Goal: Communication & Community: Participate in discussion

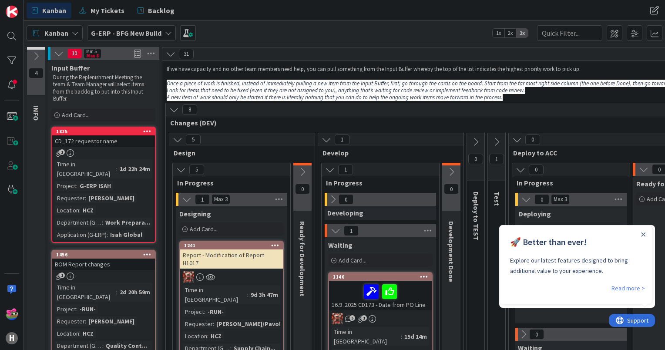
click at [647, 235] on div "🚀 Better than ever! Explore our latest features designed to bring additional va…" at bounding box center [576, 253] width 152 height 57
click at [644, 234] on icon "Close Announcement" at bounding box center [643, 234] width 4 height 4
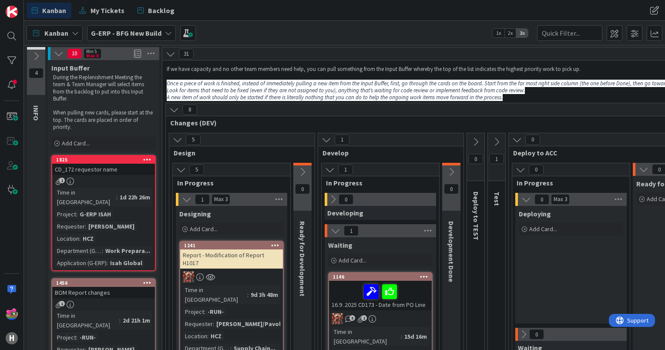
click at [115, 176] on link "1825 CD_172 requestor name 1 Time in Column : 1d 22h 26m Project : G-ERP ISAH R…" at bounding box center [103, 213] width 104 height 116
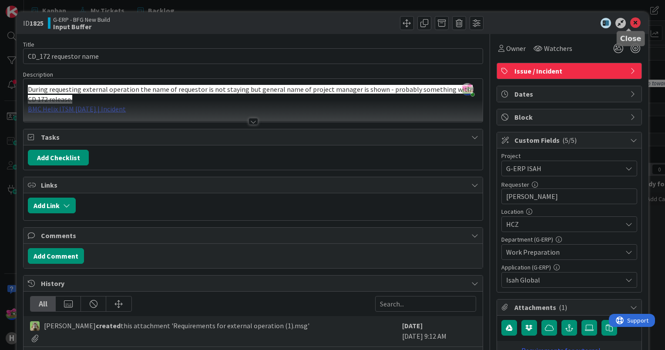
click at [630, 21] on icon at bounding box center [635, 23] width 10 height 10
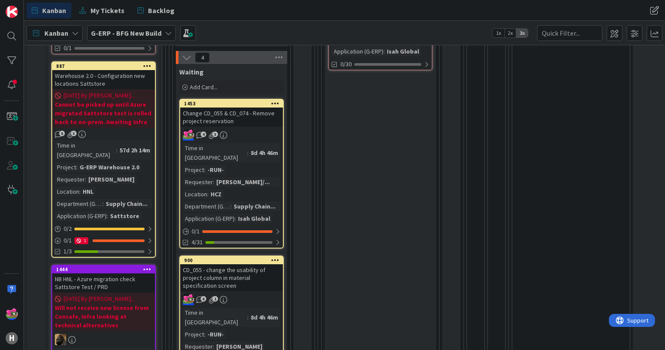
scroll to position [305, 0]
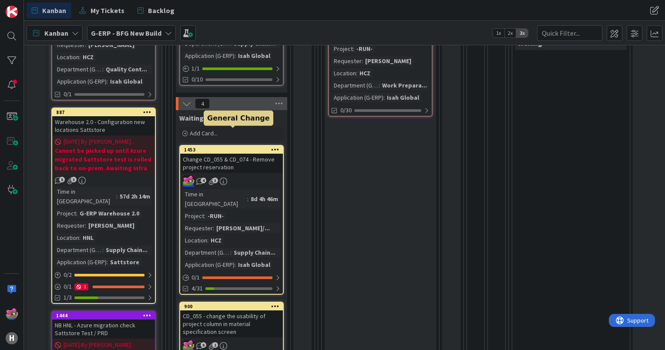
click at [235, 147] on div "1453" at bounding box center [233, 150] width 99 height 6
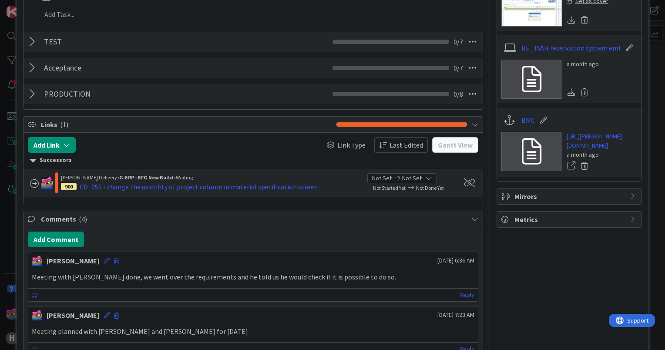
scroll to position [435, 0]
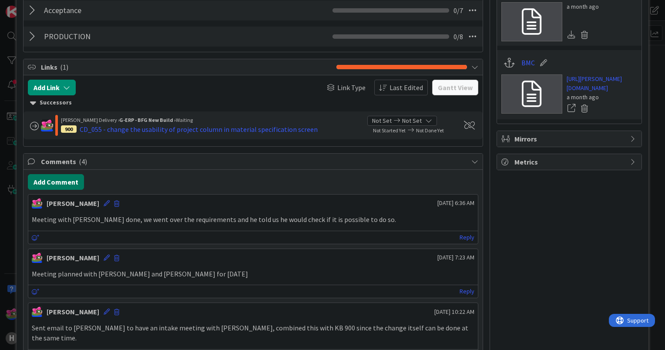
click at [57, 184] on button "Add Comment" at bounding box center [56, 182] width 56 height 16
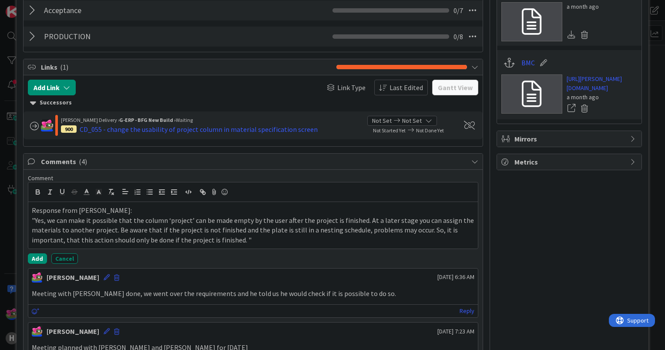
click at [252, 239] on p ""Yes, we can make it possible that the column ‘project’ can be made empty by th…" at bounding box center [253, 230] width 443 height 30
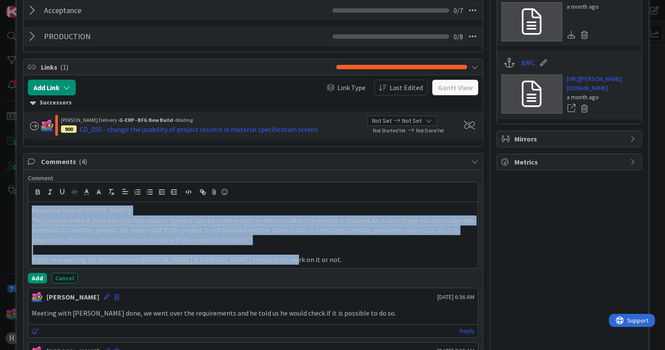
drag, startPoint x: 285, startPoint y: 261, endPoint x: 3, endPoint y: 195, distance: 290.6
click at [3, 195] on div "ID 1453 G-ERP - BFG New Build Waiting Title 51 / 128 Change CD_055 & CD_074 - R…" at bounding box center [332, 175] width 665 height 350
copy div "Response from Tim: "Yes, we can make it possible that the column ‘project’ can …"
click at [148, 208] on p "Response from Tim:" at bounding box center [253, 210] width 443 height 10
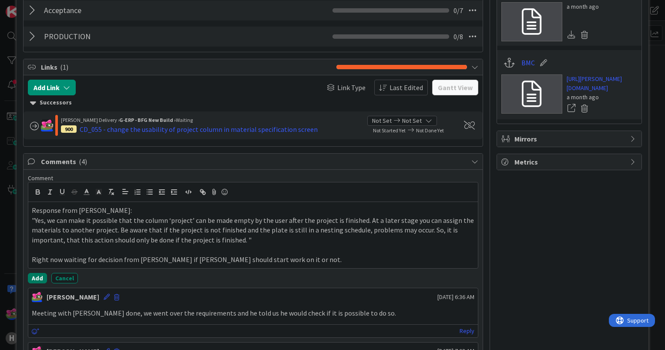
click at [33, 275] on button "Add" at bounding box center [37, 278] width 19 height 10
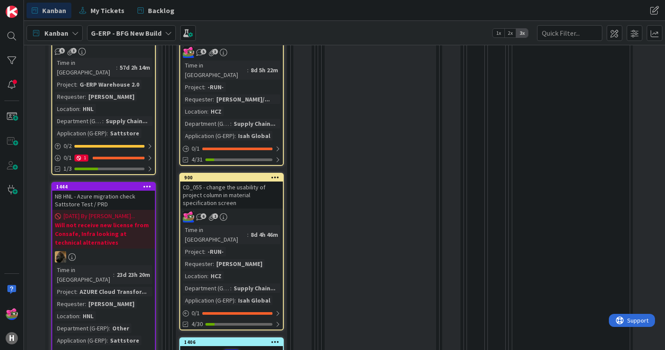
scroll to position [435, 0]
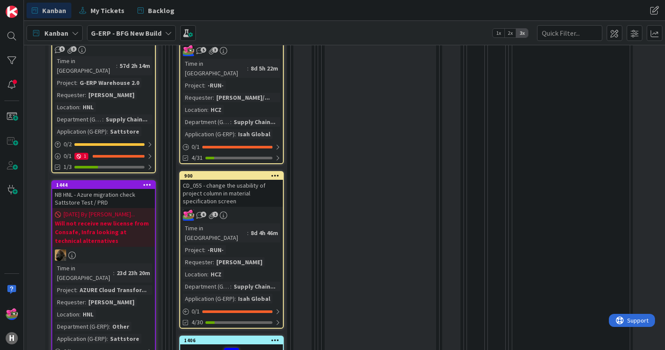
click at [264, 180] on div "CD_055 - change the usability of project column in material specification screen" at bounding box center [231, 193] width 103 height 27
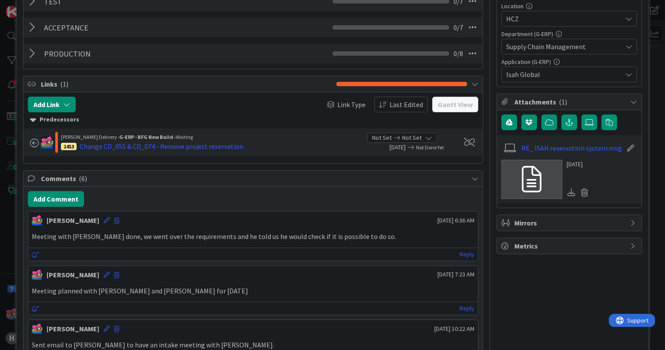
scroll to position [261, 0]
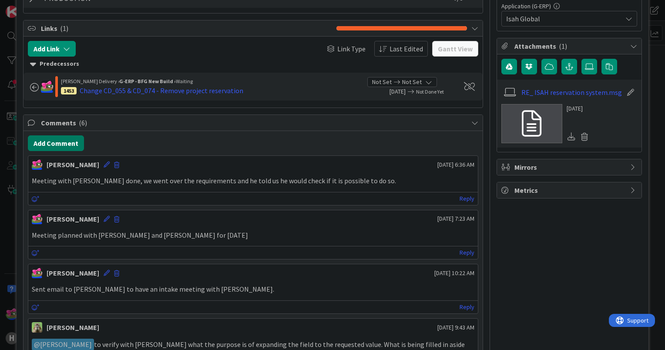
click at [63, 138] on button "Add Comment" at bounding box center [56, 143] width 56 height 16
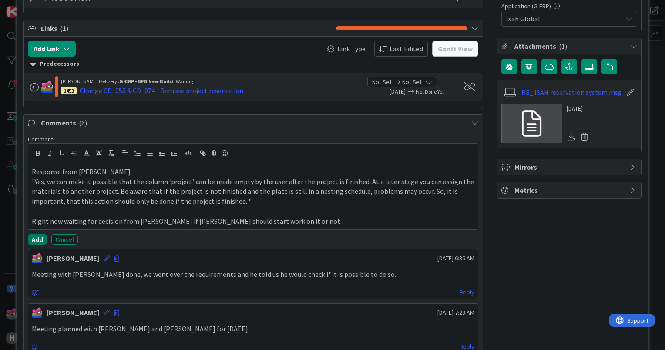
click at [40, 240] on button "Add" at bounding box center [37, 239] width 19 height 10
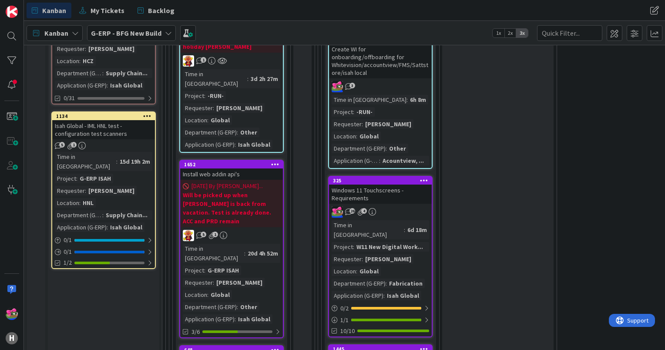
scroll to position [1436, 0]
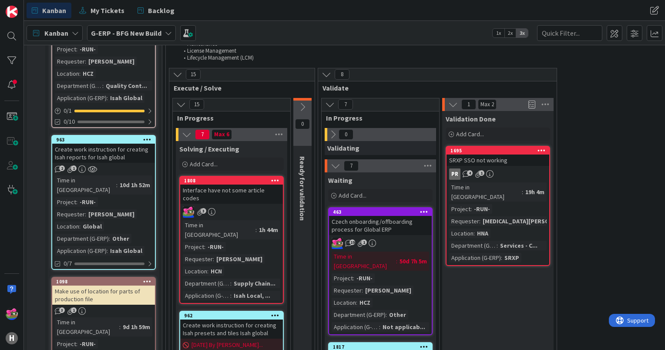
scroll to position [1131, 0]
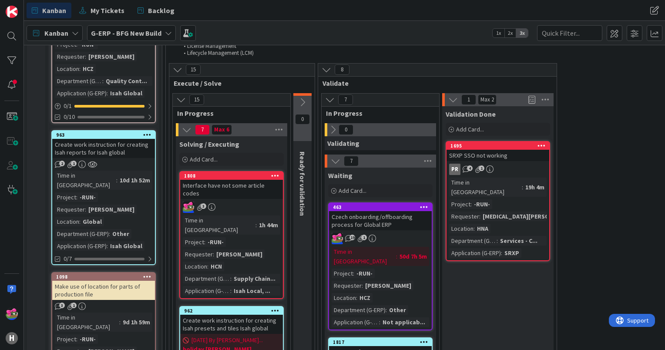
click at [261, 215] on div "Time in Column : 1h 44m Project : -RUN- Requester : Onno Postma Location : HCN …" at bounding box center [231, 255] width 97 height 80
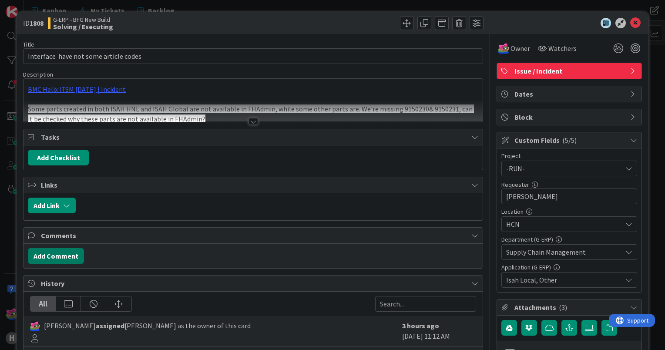
click at [64, 258] on button "Add Comment" at bounding box center [56, 256] width 56 height 16
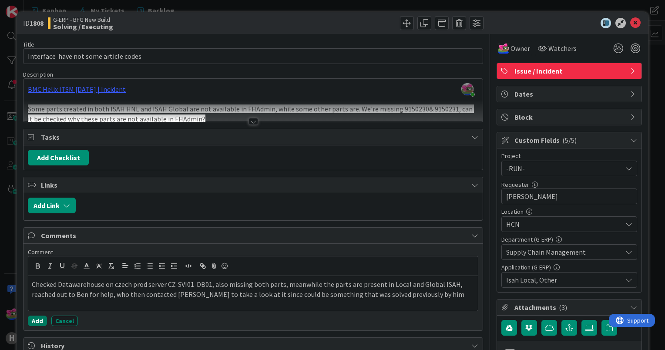
click at [40, 319] on button "Add" at bounding box center [37, 320] width 19 height 10
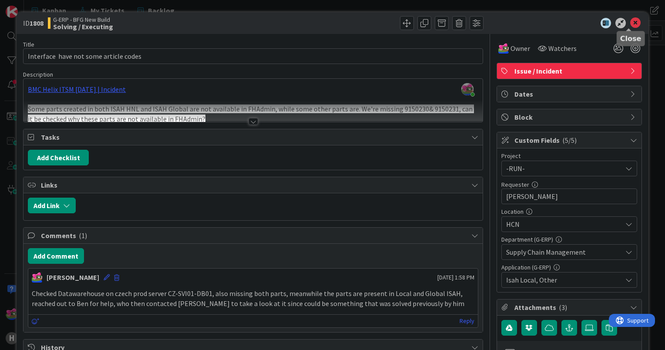
click at [631, 23] on icon at bounding box center [635, 23] width 10 height 10
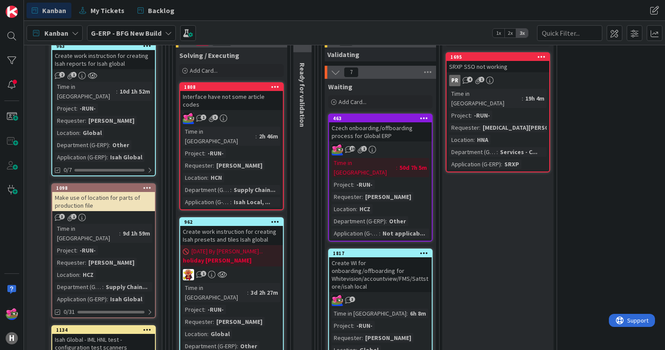
scroll to position [1305, 0]
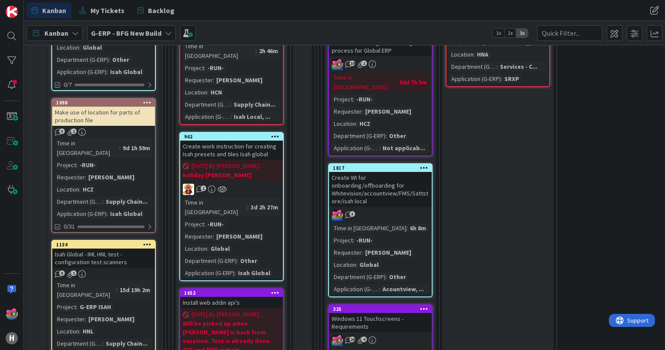
click at [404, 335] on div "26 4" at bounding box center [380, 340] width 103 height 11
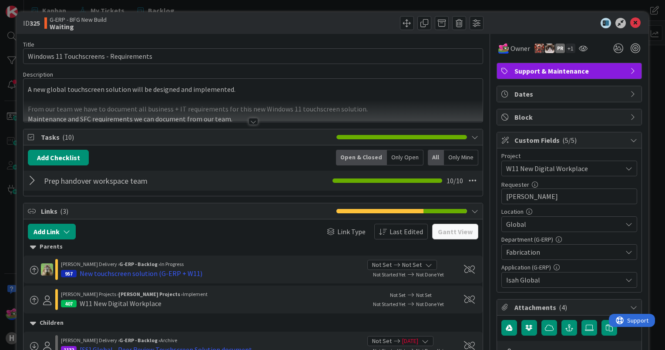
click at [630, 28] on body "H Kanban My Tickets Backlog Kanban My Tickets Backlog Kanban G-ERP - BFG New Bu…" at bounding box center [332, 175] width 665 height 350
click at [632, 21] on icon at bounding box center [635, 23] width 10 height 10
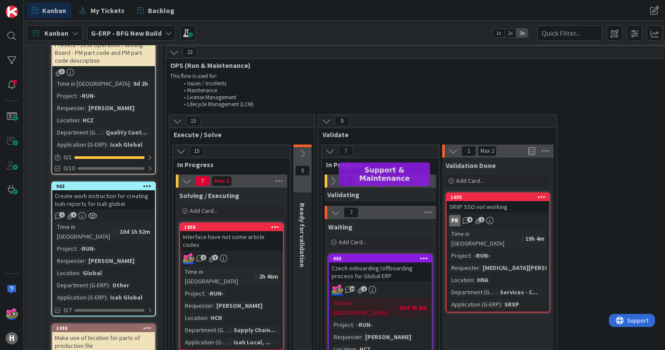
click at [396, 255] on div "463" at bounding box center [382, 258] width 99 height 6
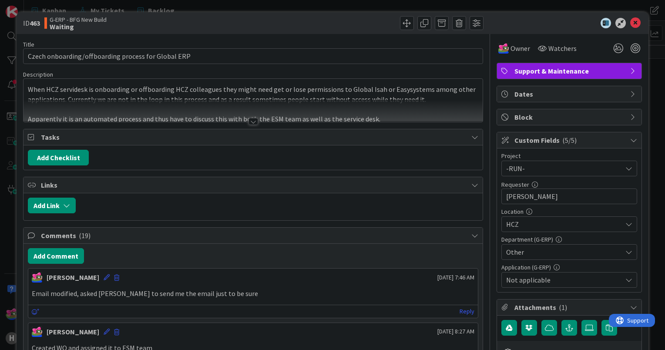
click at [251, 121] on div at bounding box center [253, 121] width 10 height 7
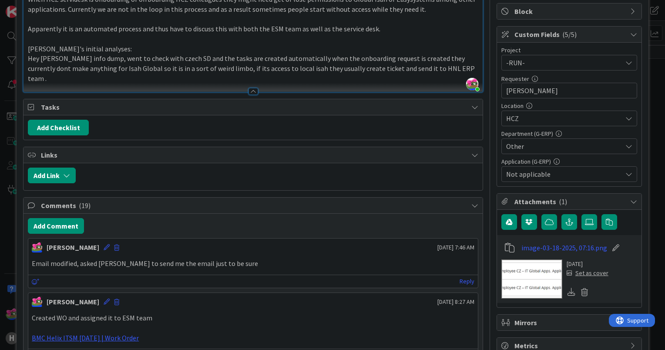
scroll to position [174, 0]
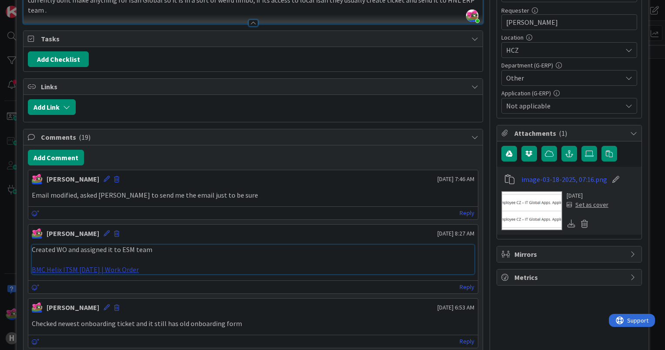
click at [101, 265] on link "BMC Helix ITSM 23.3.02 | Work Order" at bounding box center [85, 269] width 107 height 9
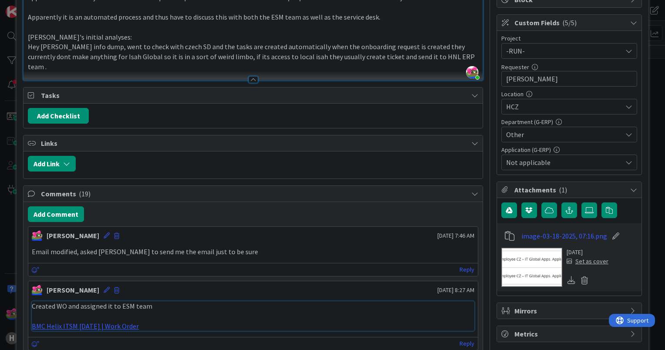
scroll to position [0, 0]
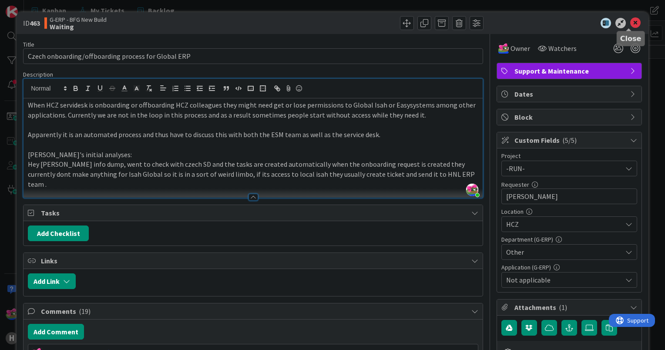
click at [630, 24] on icon at bounding box center [635, 23] width 10 height 10
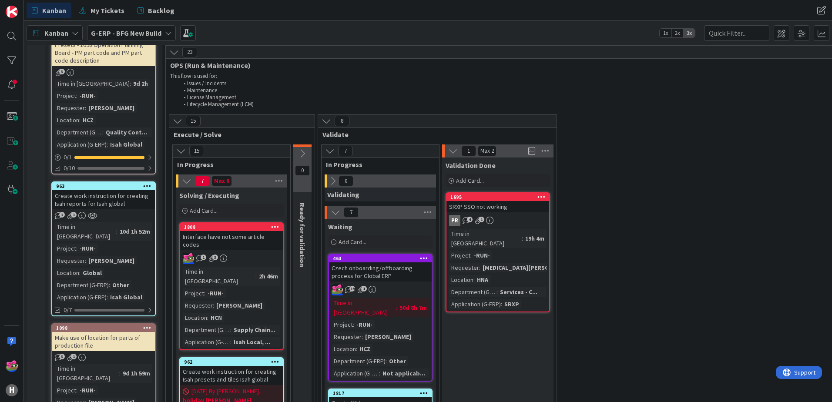
scroll to position [1080, 0]
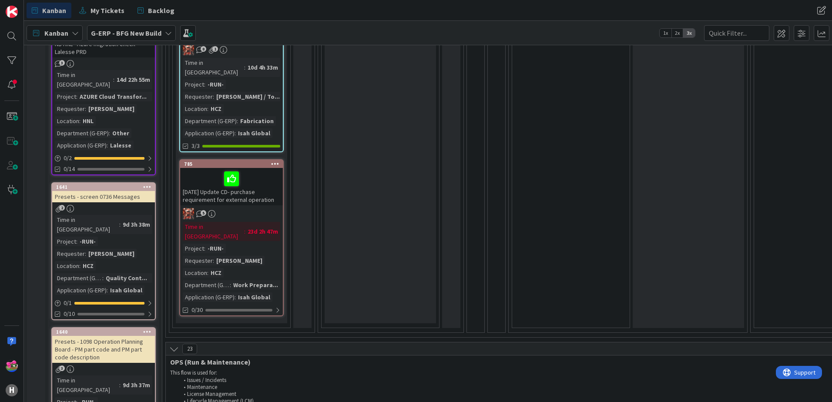
scroll to position [1088, 0]
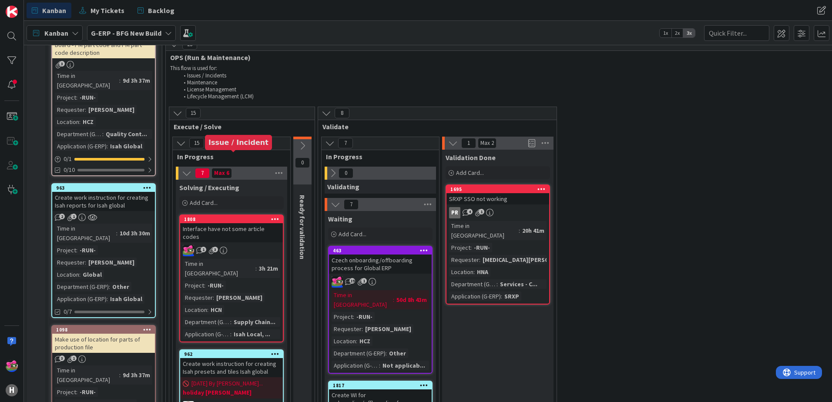
click at [227, 216] on div "1808" at bounding box center [233, 219] width 99 height 6
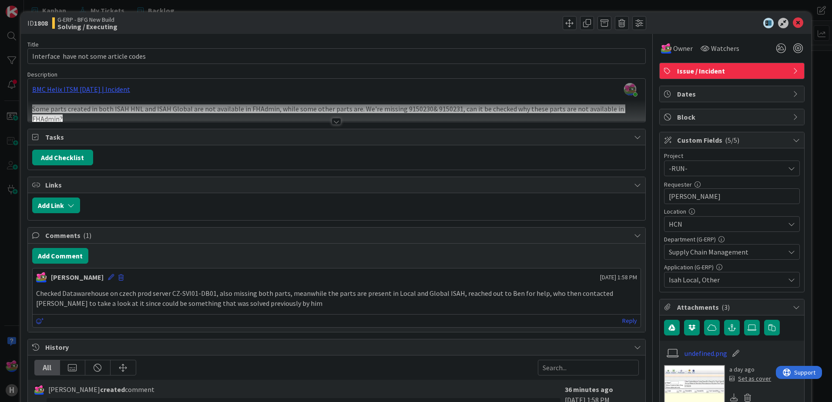
click at [793, 21] on icon at bounding box center [798, 23] width 10 height 10
